Goal: Communication & Community: Answer question/provide support

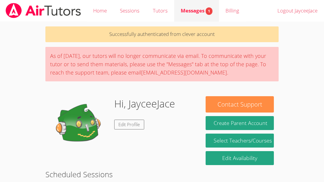
click at [193, 12] on span "Messages 1" at bounding box center [196, 10] width 32 height 7
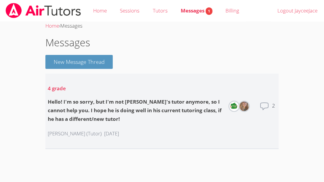
click at [260, 108] on icon at bounding box center [263, 105] width 9 height 9
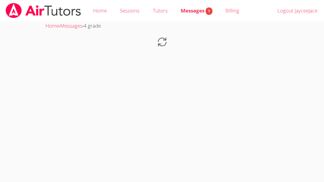
click at [265, 107] on body "Home Sessions Tutors Messages 1 Billing Logout JayceeJace Home › Messages › 4 g…" at bounding box center [162, 91] width 324 height 182
